Goal: Navigation & Orientation: Understand site structure

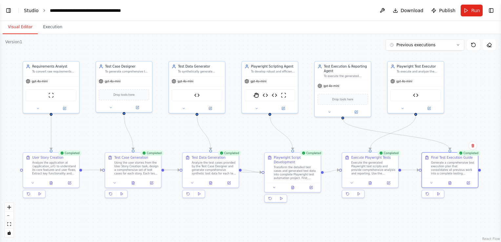
click at [30, 8] on link "Studio" at bounding box center [31, 10] width 15 height 5
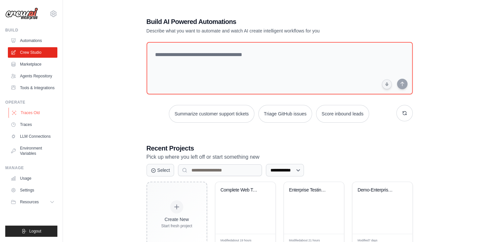
click at [29, 113] on link "Traces Old" at bounding box center [33, 112] width 49 height 10
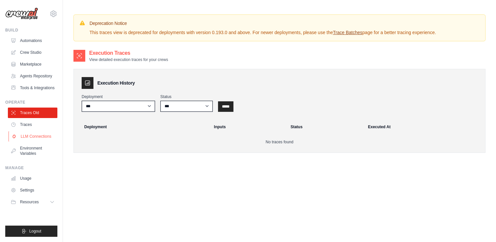
click at [26, 133] on link "LLM Connections" at bounding box center [33, 136] width 49 height 10
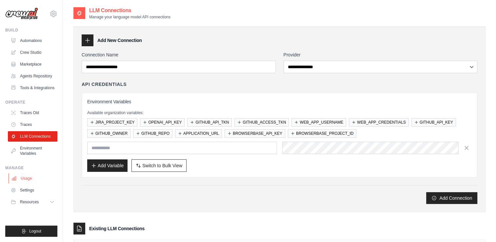
click at [48, 179] on link "Usage" at bounding box center [33, 178] width 49 height 10
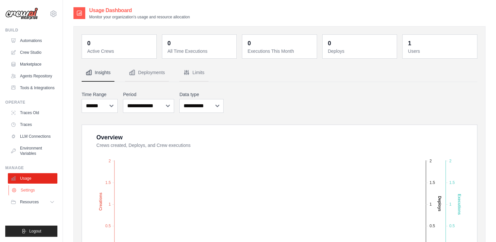
click at [24, 190] on link "Settings" at bounding box center [33, 190] width 49 height 10
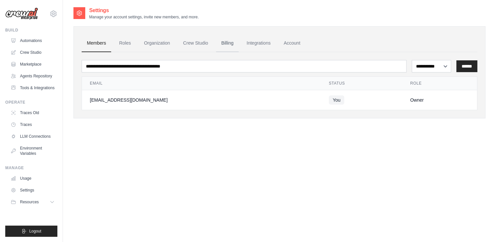
click at [227, 42] on link "Billing" at bounding box center [227, 43] width 23 height 18
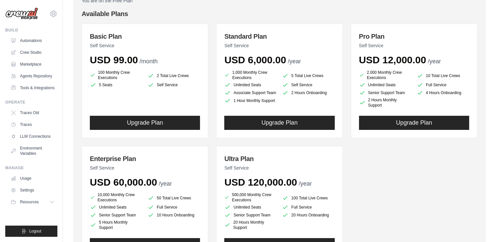
scroll to position [33, 0]
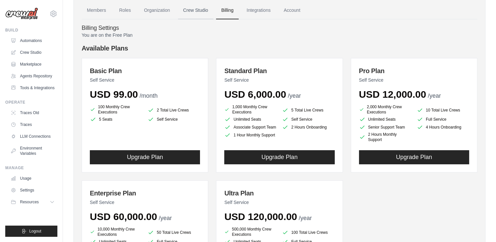
click at [191, 12] on link "Crew Studio" at bounding box center [195, 11] width 35 height 18
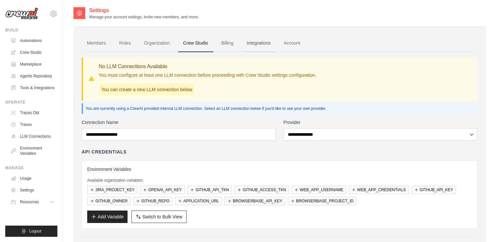
click at [263, 44] on link "Integrations" at bounding box center [258, 43] width 34 height 18
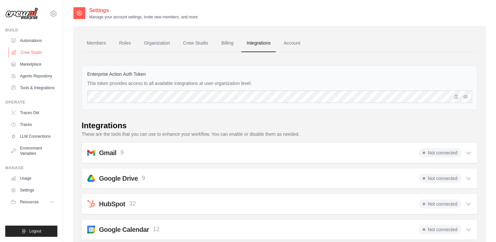
click at [32, 52] on link "Crew Studio" at bounding box center [33, 52] width 49 height 10
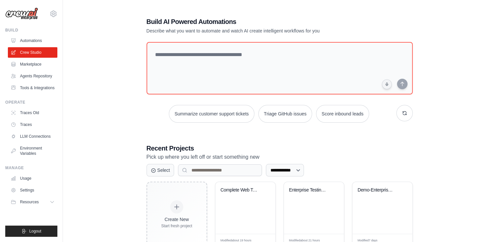
click at [36, 42] on link "Automations" at bounding box center [32, 40] width 49 height 10
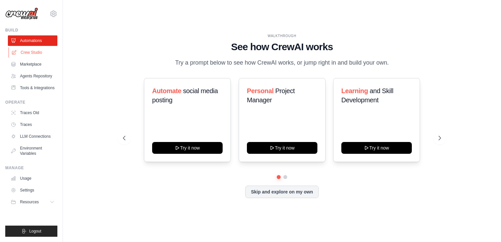
click at [32, 52] on link "Crew Studio" at bounding box center [33, 52] width 49 height 10
